Goal: Task Accomplishment & Management: Manage account settings

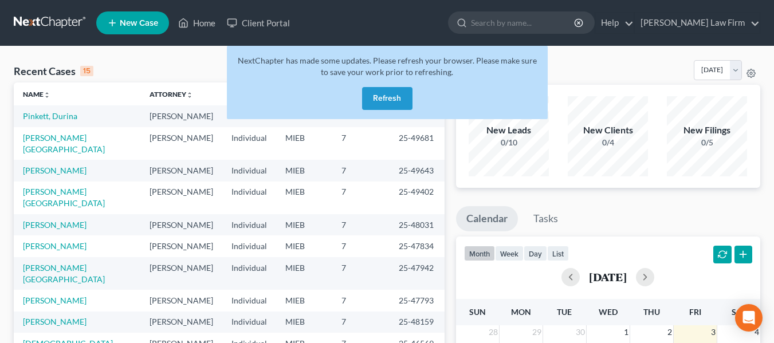
click at [379, 95] on button "Refresh" at bounding box center [387, 98] width 50 height 23
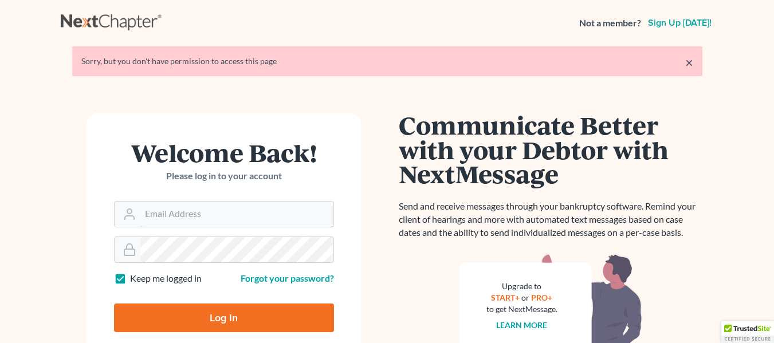
type input "[EMAIL_ADDRESS][DOMAIN_NAME]"
click at [247, 321] on input "Log In" at bounding box center [224, 317] width 220 height 29
type input "Thinking..."
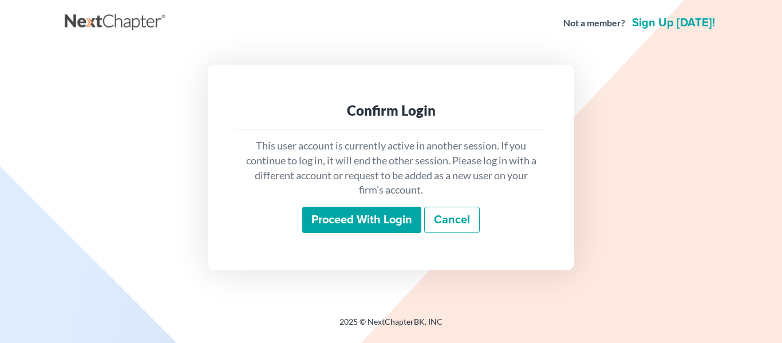
click at [362, 216] on input "Proceed with login" at bounding box center [361, 220] width 119 height 26
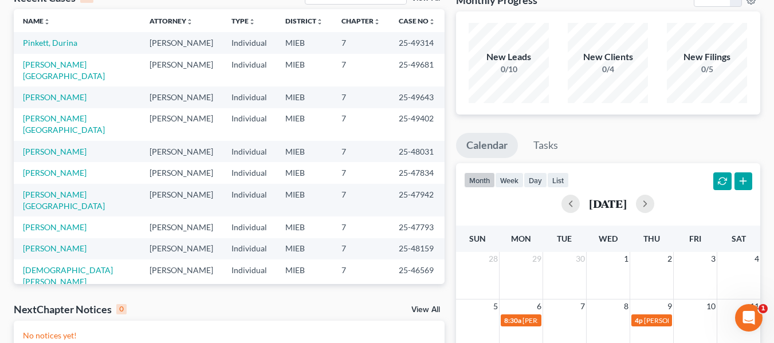
scroll to position [70, 0]
